Goal: Download file/media

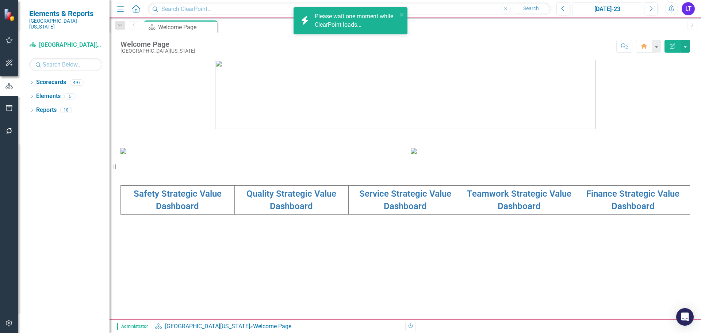
click at [604, 8] on div "[DATE]-23" at bounding box center [607, 9] width 65 height 9
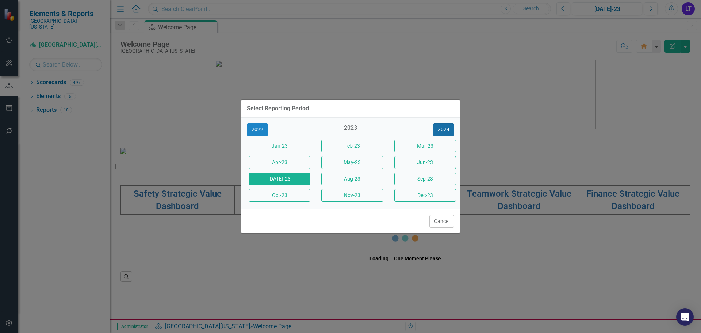
click at [444, 125] on button "2024" at bounding box center [443, 129] width 21 height 13
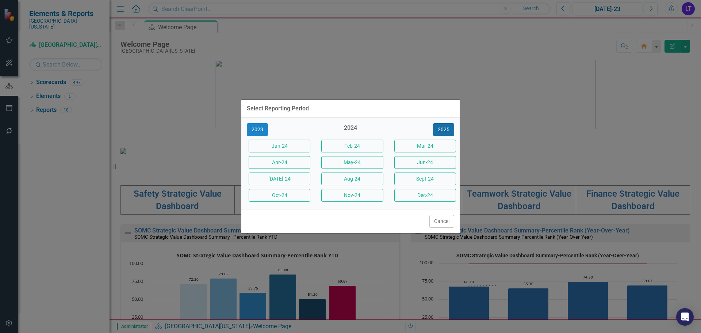
click at [441, 129] on button "2025" at bounding box center [443, 129] width 21 height 13
click at [261, 131] on button "2024" at bounding box center [257, 129] width 21 height 13
click at [441, 125] on button "2025" at bounding box center [443, 129] width 21 height 13
click at [421, 177] on button "Sept-25" at bounding box center [425, 178] width 62 height 13
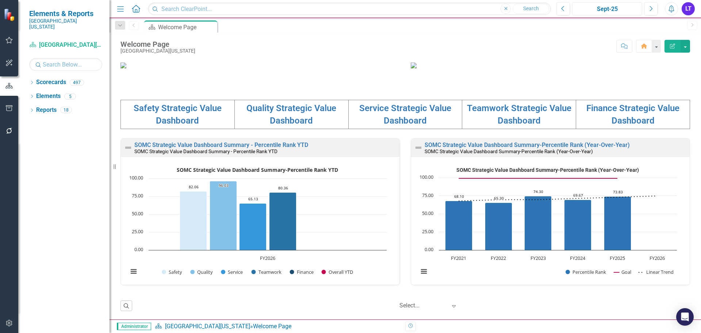
scroll to position [183, 0]
click at [315, 129] on td "Quality Strategic Value Dashboard" at bounding box center [291, 114] width 114 height 29
click at [295, 126] on link "Quality Strategic Value Dashboard" at bounding box center [291, 114] width 90 height 23
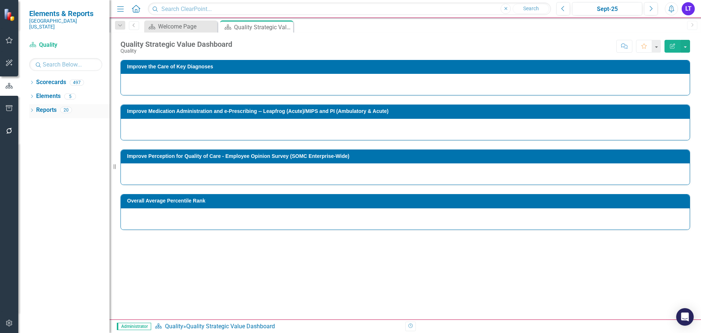
click at [33, 109] on icon "Dropdown" at bounding box center [31, 111] width 5 height 4
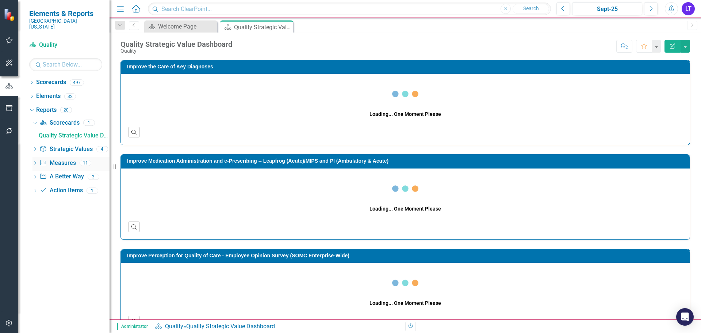
click at [35, 161] on icon "Dropdown" at bounding box center [34, 163] width 5 height 4
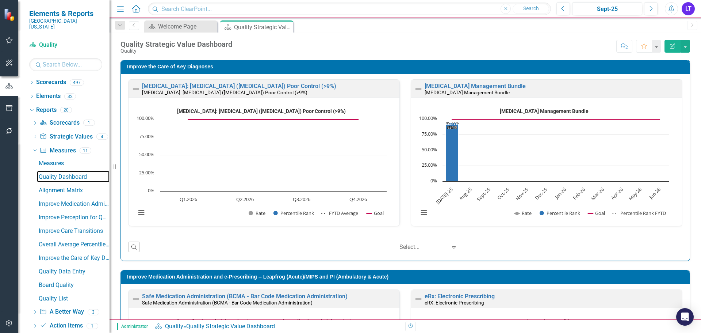
click at [65, 173] on div "Quality Dashboard" at bounding box center [74, 176] width 71 height 7
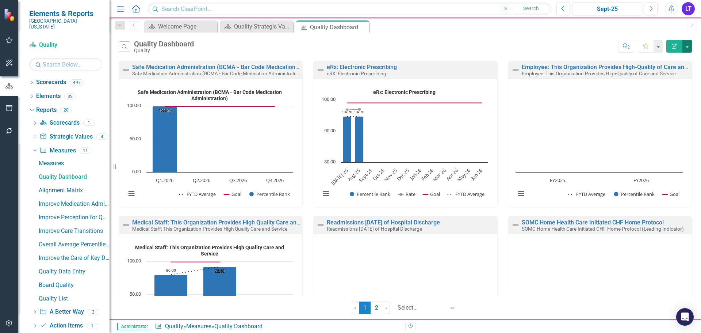
click at [685, 45] on button "button" at bounding box center [686, 46] width 9 height 13
click at [662, 90] on link "PowerPoint Export to PowerPoint" at bounding box center [656, 88] width 72 height 14
click at [176, 27] on div "Welcome Page" at bounding box center [182, 26] width 48 height 9
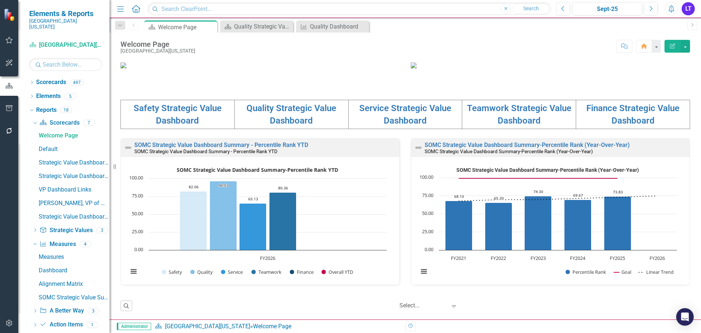
scroll to position [252, 0]
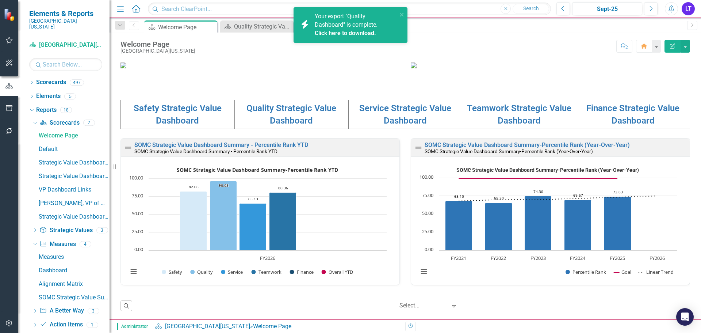
click at [341, 27] on span "Your export "Quality Dashboard" is complete. Click here to download." at bounding box center [355, 25] width 81 height 25
